Goal: Task Accomplishment & Management: Complete application form

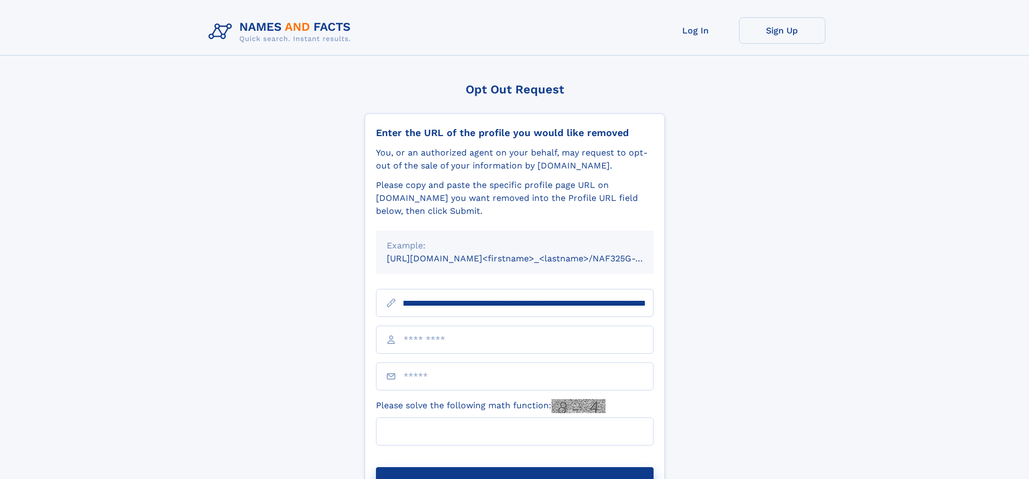
scroll to position [0, 126]
type input "**********"
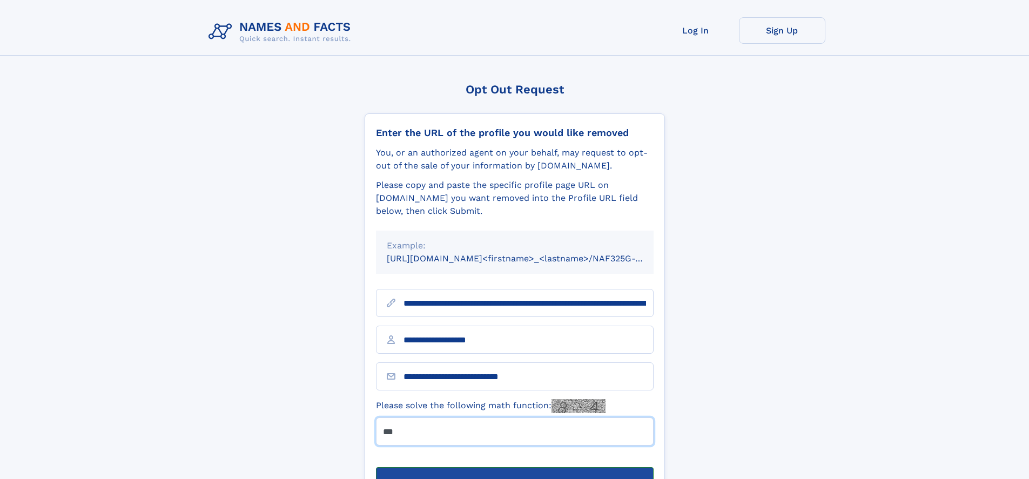
type input "***"
click at [514, 467] on button "Submit Opt Out Request" at bounding box center [515, 484] width 278 height 35
